Goal: Use online tool/utility: Use online tool/utility

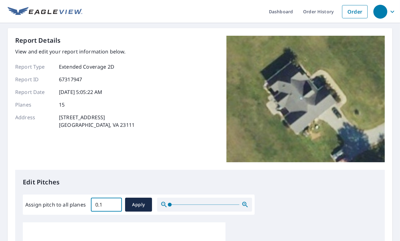
click at [113, 204] on input "0.1" at bounding box center [106, 205] width 31 height 18
type input "0"
type input "10"
click at [137, 203] on span "Apply" at bounding box center [138, 205] width 17 height 8
type input "10"
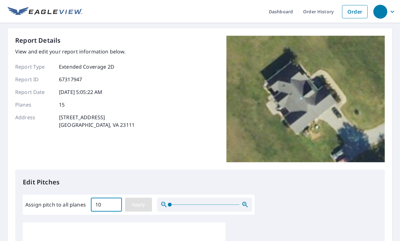
type input "10"
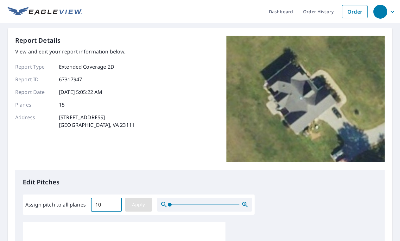
type input "10"
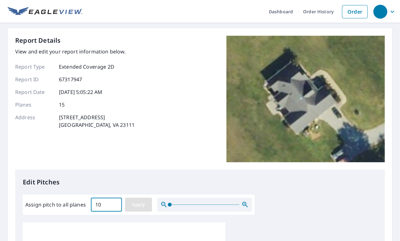
type input "10"
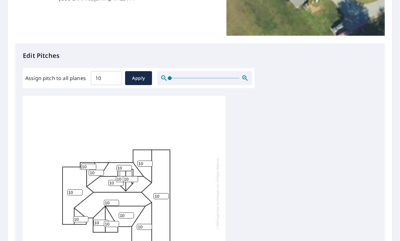
scroll to position [253, 0]
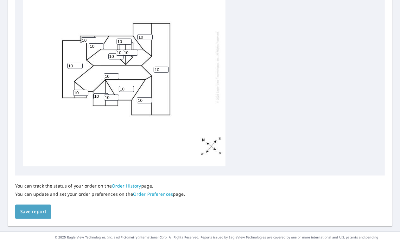
click at [39, 210] on span "Save report" at bounding box center [33, 212] width 26 height 8
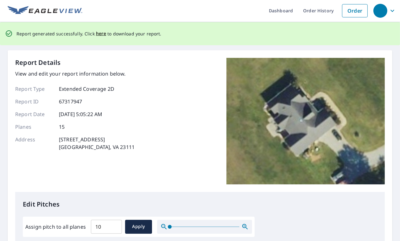
scroll to position [0, 0]
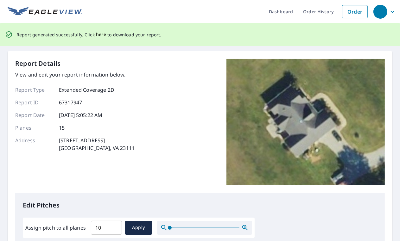
click at [98, 34] on span "here" at bounding box center [101, 35] width 10 height 8
